Goal: Information Seeking & Learning: Check status

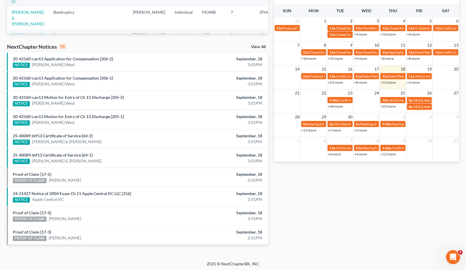
click at [304, 228] on div "Monthly Progress Bankruptcy Bankruptcy Other [DATE] [DATE] [DATE] [DATE] [DATE]…" at bounding box center [366, 68] width 191 height 372
click at [112, 193] on link "24-21427 Notice of 2004 Exam Ch 11 Apple Central KC LLC [316]" at bounding box center [72, 193] width 118 height 5
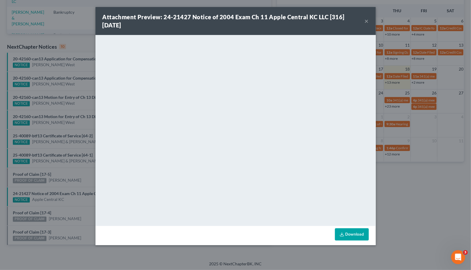
click at [447, 218] on div "Attachment Preview: 24-21427 Notice of 2004 Exam Ch 11 Apple Central KC LLC [31…" at bounding box center [235, 135] width 471 height 270
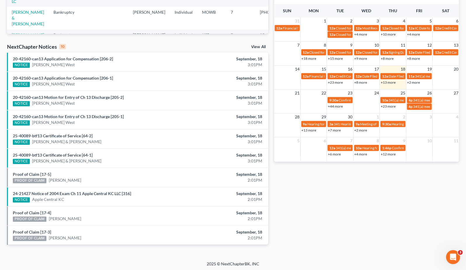
click at [63, 198] on div "NOTICE Apple Central KC" at bounding box center [95, 200] width 164 height 6
click at [58, 199] on link "Apple Central KC" at bounding box center [48, 200] width 32 height 6
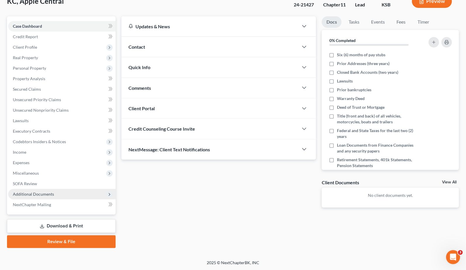
click at [50, 195] on span "Additional Documents" at bounding box center [33, 194] width 41 height 5
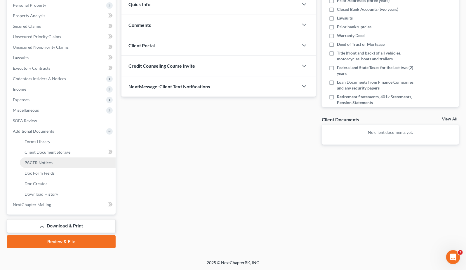
click at [47, 166] on link "PACER Notices" at bounding box center [68, 163] width 96 height 11
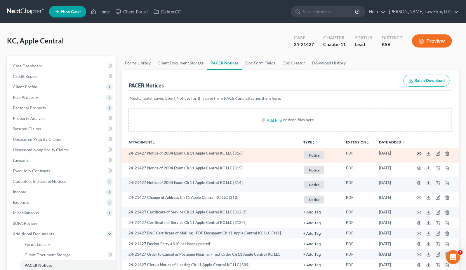
click at [419, 152] on icon "button" at bounding box center [419, 153] width 4 height 3
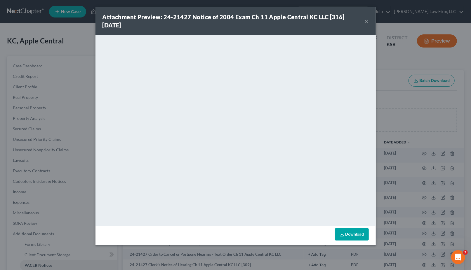
click at [402, 123] on div "Attachment Preview: 24-21427 Notice of 2004 Exam Ch 11 Apple Central KC LLC [31…" at bounding box center [235, 135] width 471 height 270
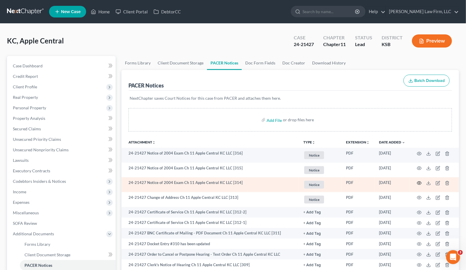
click at [419, 182] on icon "button" at bounding box center [419, 183] width 5 height 5
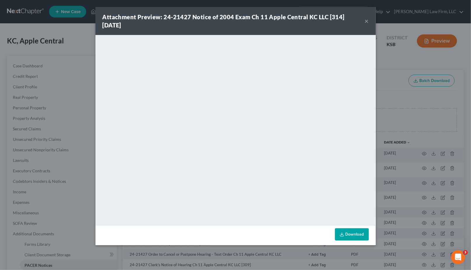
click at [409, 123] on div "Attachment Preview: 24-21427 Notice of 2004 Exam Ch 11 Apple Central KC LLC [31…" at bounding box center [235, 135] width 471 height 270
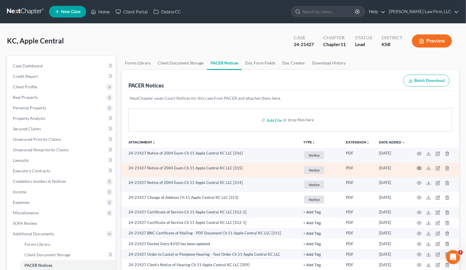
click at [419, 169] on circle "button" at bounding box center [419, 168] width 1 height 1
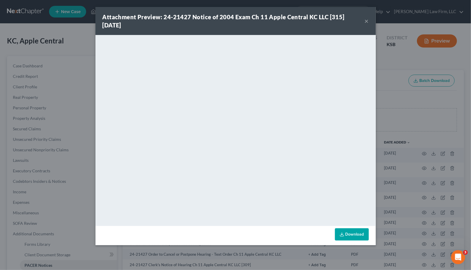
click at [440, 122] on div "Attachment Preview: 24-21427 Notice of 2004 Exam Ch 11 Apple Central KC LLC [31…" at bounding box center [235, 135] width 471 height 270
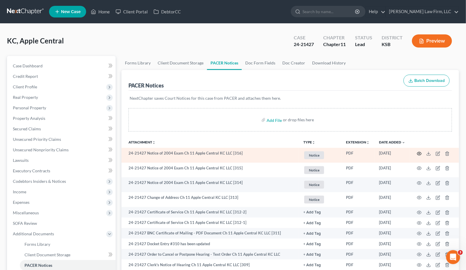
click at [421, 154] on icon "button" at bounding box center [419, 154] width 5 height 5
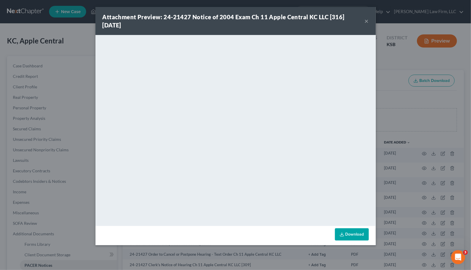
click at [401, 121] on div "Attachment Preview: 24-21427 Notice of 2004 Exam Ch 11 Apple Central KC LLC [31…" at bounding box center [235, 135] width 471 height 270
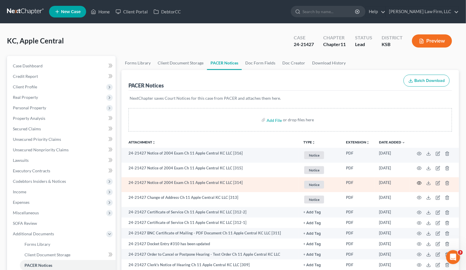
click at [419, 182] on icon "button" at bounding box center [419, 183] width 5 height 5
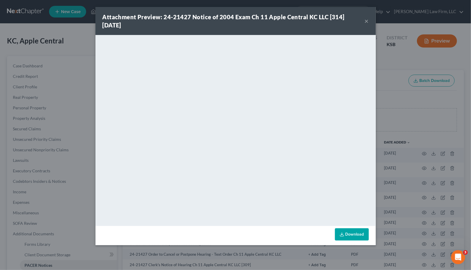
click at [430, 114] on div "Attachment Preview: 24-21427 Notice of 2004 Exam Ch 11 Apple Central KC LLC [31…" at bounding box center [235, 135] width 471 height 270
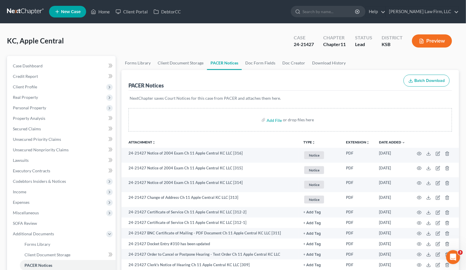
scroll to position [292, 0]
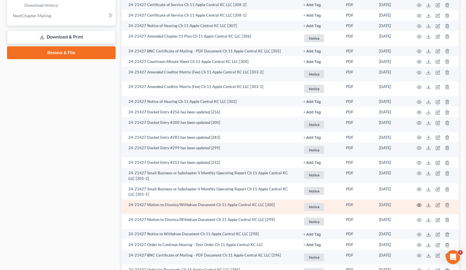
click at [421, 204] on icon "button" at bounding box center [419, 205] width 5 height 5
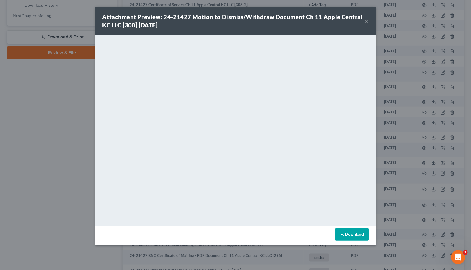
click at [65, 166] on div "Attachment Preview: 24-21427 Motion to Dismiss/Withdraw Document Ch 11 Apple Ce…" at bounding box center [235, 135] width 471 height 270
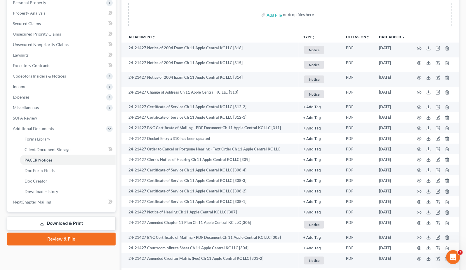
scroll to position [0, 0]
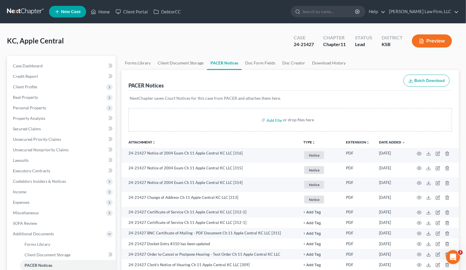
click at [27, 17] on link at bounding box center [25, 11] width 37 height 11
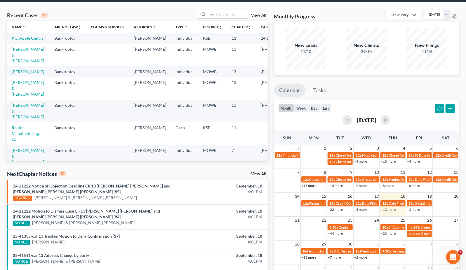
scroll to position [32, 0]
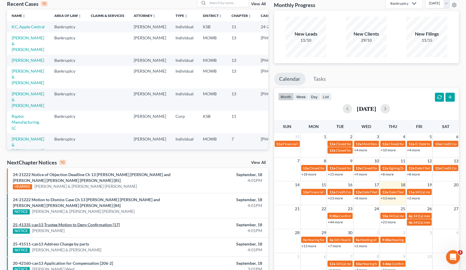
click at [88, 223] on link "25-41335-can13 Trustee Motion to Deny Confirmation [17]" at bounding box center [66, 225] width 107 height 5
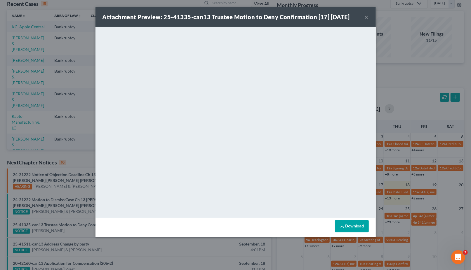
click at [170, 247] on div "Attachment Preview: 25-41335-can13 Trustee Motion to Deny Confirmation [17] [DA…" at bounding box center [235, 135] width 471 height 270
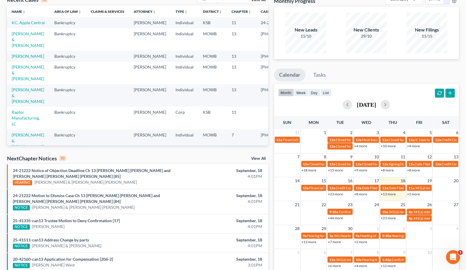
scroll to position [65, 0]
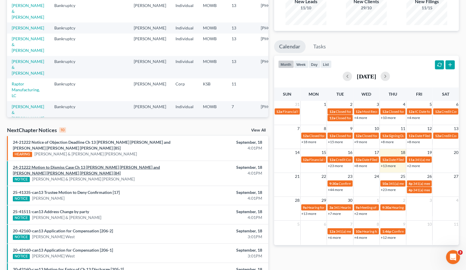
click at [160, 169] on link "24-21222 Motion to Dismiss Case Ch 13 Richard Louis Emily and Samantha Ann Emil…" at bounding box center [86, 170] width 147 height 11
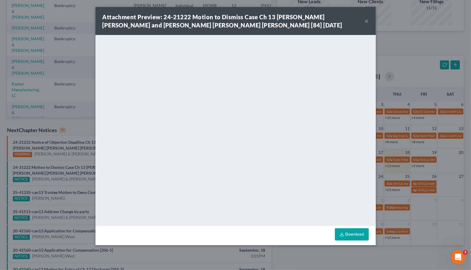
click at [294, 261] on div "Attachment Preview: 24-21222 Motion to Dismiss Case Ch 13 Richard Louis Emily a…" at bounding box center [235, 135] width 471 height 270
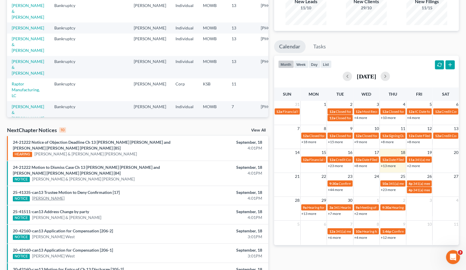
click at [51, 196] on link "Sean Crowley" at bounding box center [48, 199] width 32 height 6
select select "0"
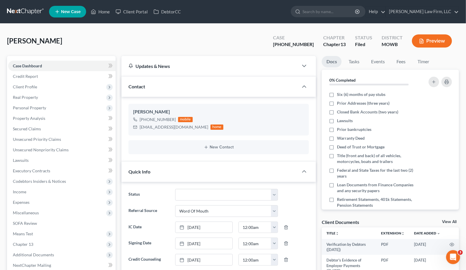
click at [27, 7] on link at bounding box center [25, 11] width 37 height 11
